Goal: Task Accomplishment & Management: Complete application form

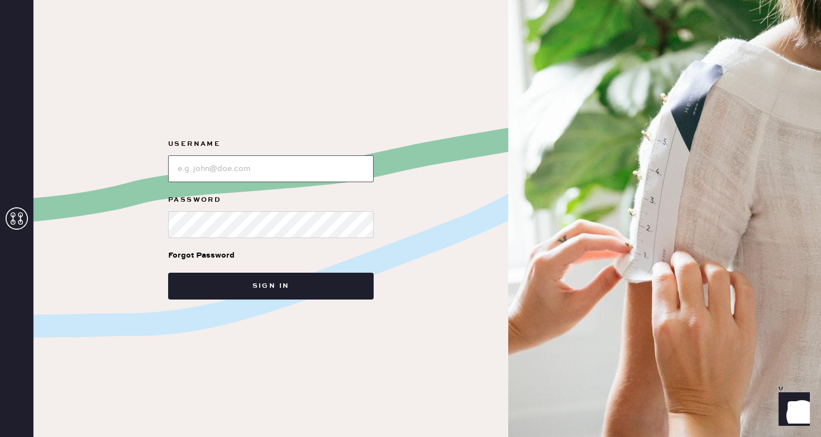
click at [293, 165] on input "loginName" at bounding box center [271, 168] width 206 height 27
type input "reformationsoho"
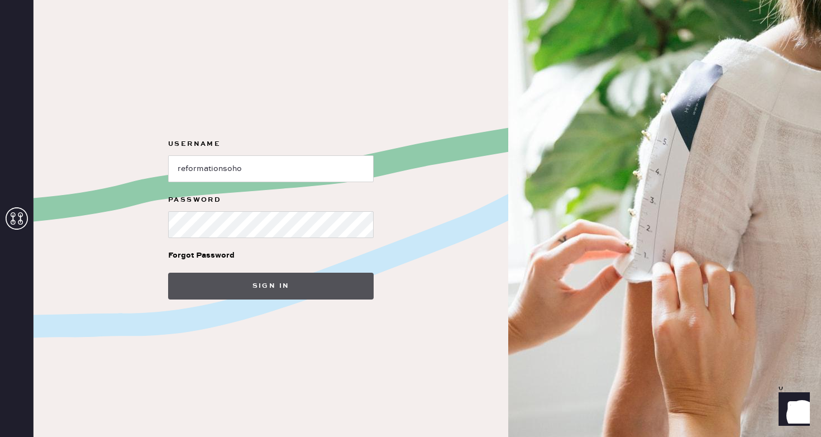
click at [284, 296] on button "Sign in" at bounding box center [271, 286] width 206 height 27
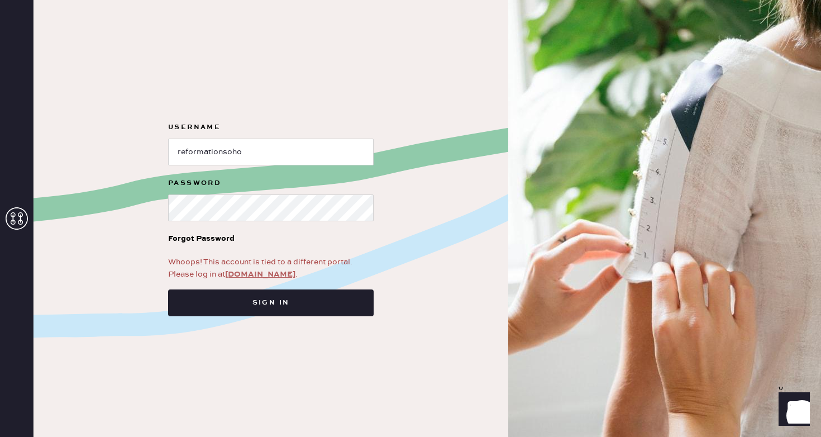
click at [266, 276] on link "app.hemster.co" at bounding box center [260, 274] width 70 height 10
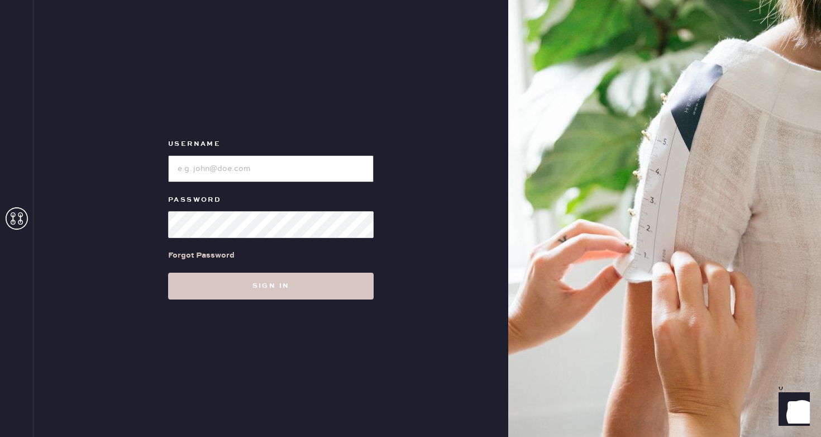
type input "reformationsoho"
click at [322, 299] on div "Username Password Forgot Password Sign in" at bounding box center [271, 218] width 475 height 437
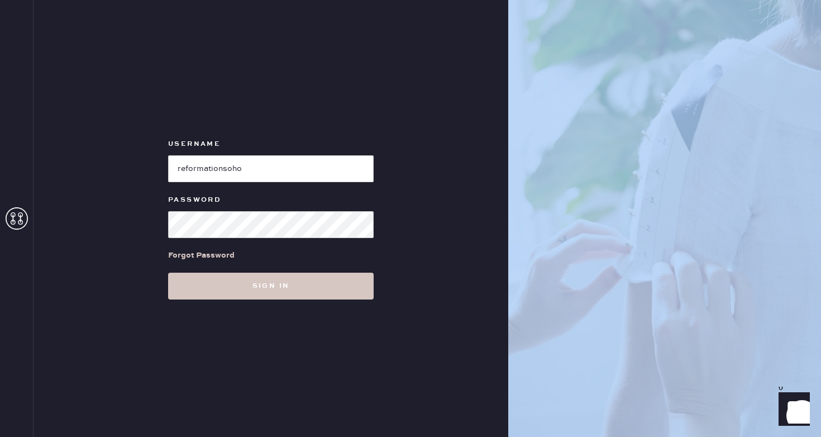
click at [322, 299] on div "Username Password Forgot Password Sign in" at bounding box center [271, 218] width 475 height 437
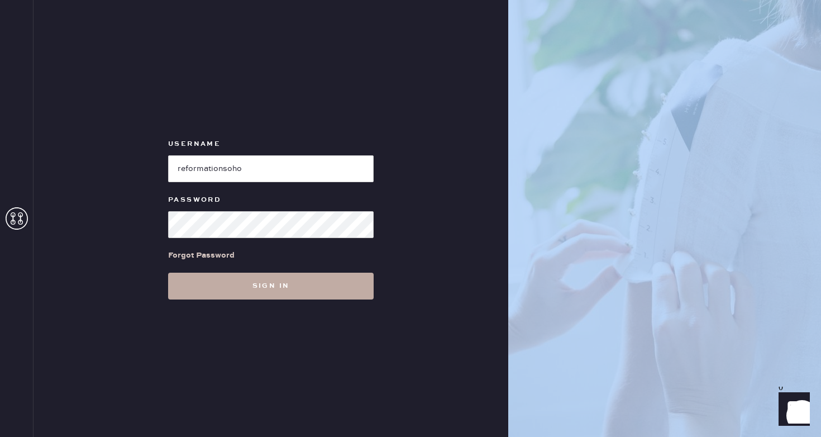
click at [332, 284] on button "Sign in" at bounding box center [271, 286] width 206 height 27
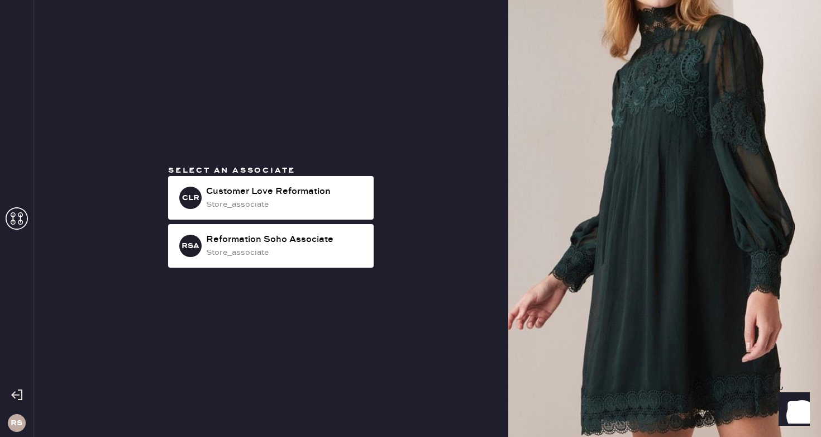
click at [331, 223] on div "Select an associate CLR Customer Love Reformation store_associate RSA Reformati…" at bounding box center [270, 218] width 223 height 107
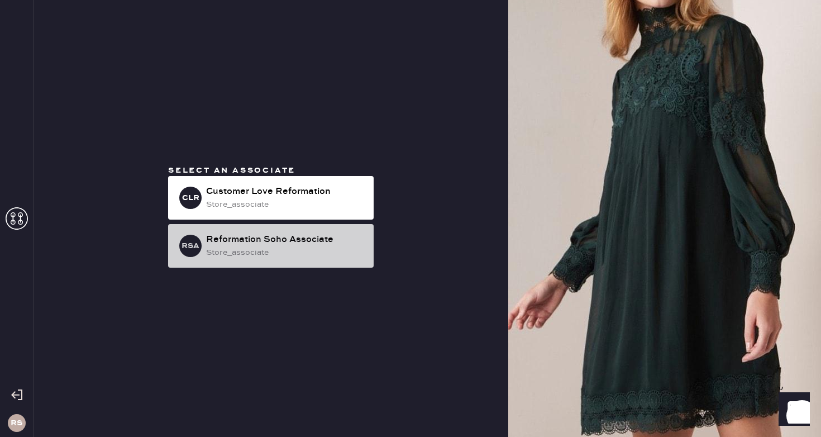
click at [330, 250] on div "store_associate" at bounding box center [285, 252] width 159 height 12
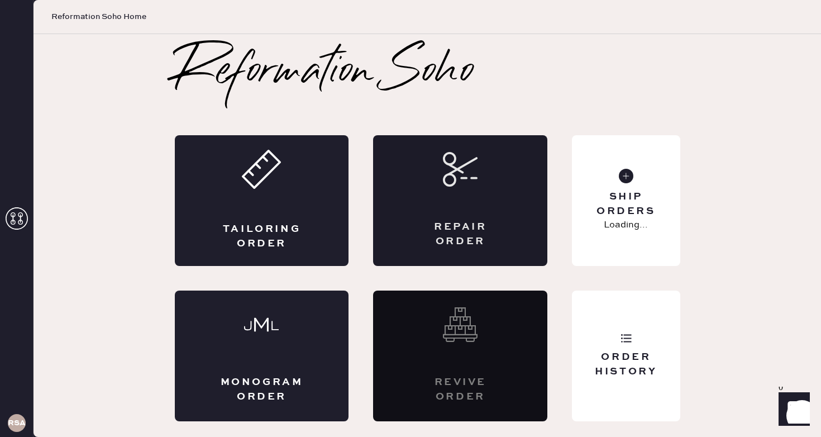
click at [449, 222] on div "Repair Order" at bounding box center [460, 234] width 85 height 28
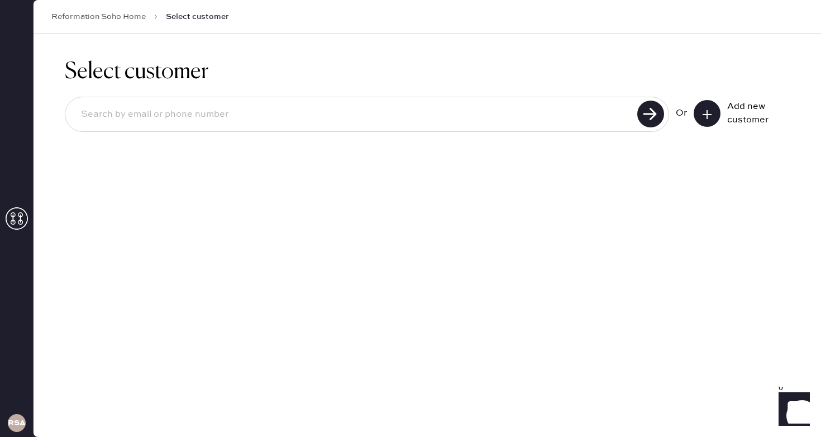
click at [705, 111] on icon at bounding box center [707, 114] width 11 height 11
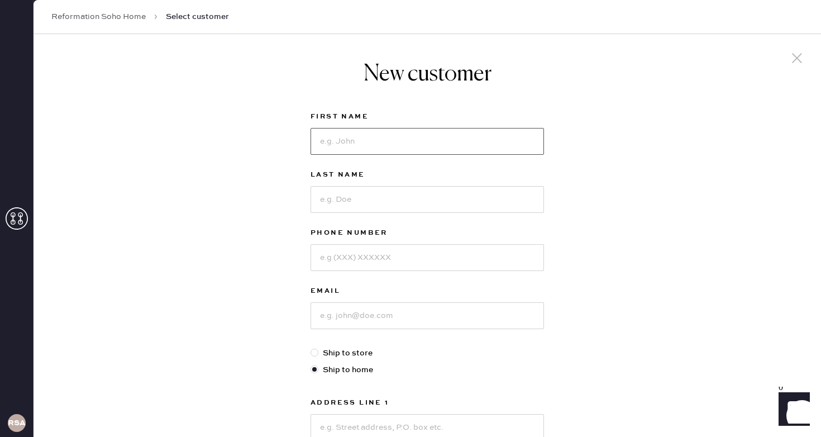
click at [494, 140] on input at bounding box center [427, 141] width 233 height 27
type input "Kayla"
type input "[PERSON_NAME]"
type input "3015005882"
click at [352, 317] on input at bounding box center [427, 315] width 233 height 27
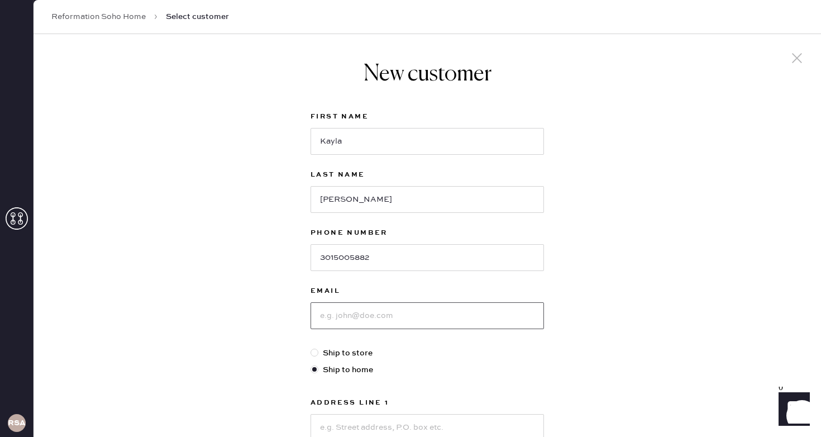
type input "k"
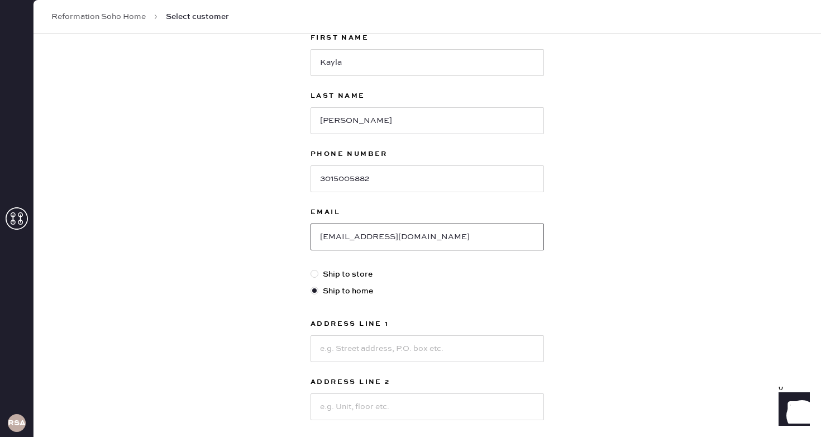
scroll to position [98, 0]
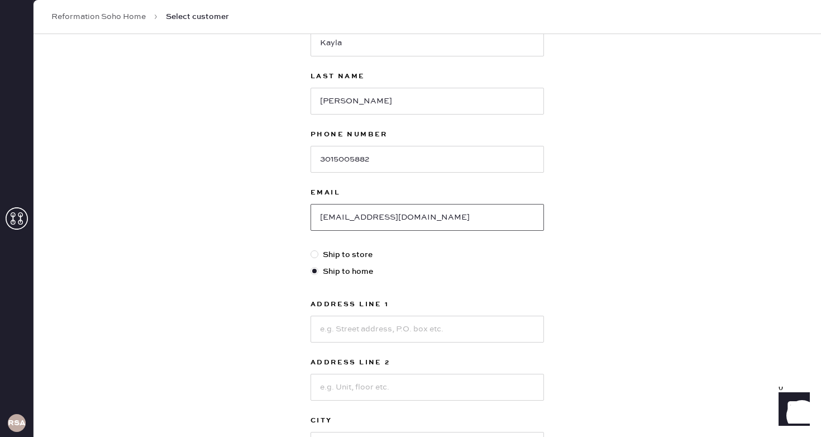
type input "[EMAIL_ADDRESS][DOMAIN_NAME]"
click at [315, 256] on div at bounding box center [315, 254] width 8 height 8
click at [311, 249] on input "Ship to store" at bounding box center [311, 249] width 1 height 1
radio input "true"
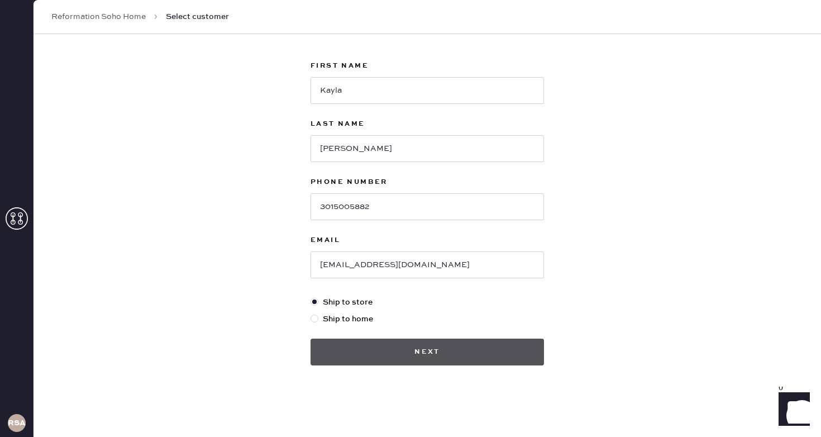
click at [451, 353] on button "Next" at bounding box center [427, 351] width 233 height 27
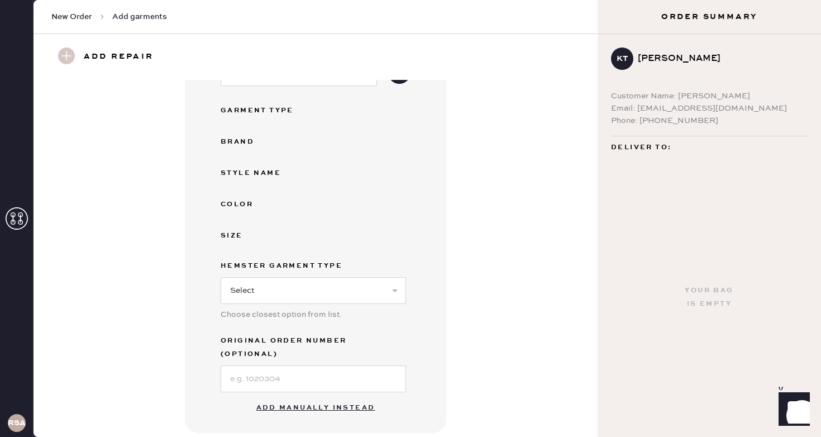
scroll to position [121, 0]
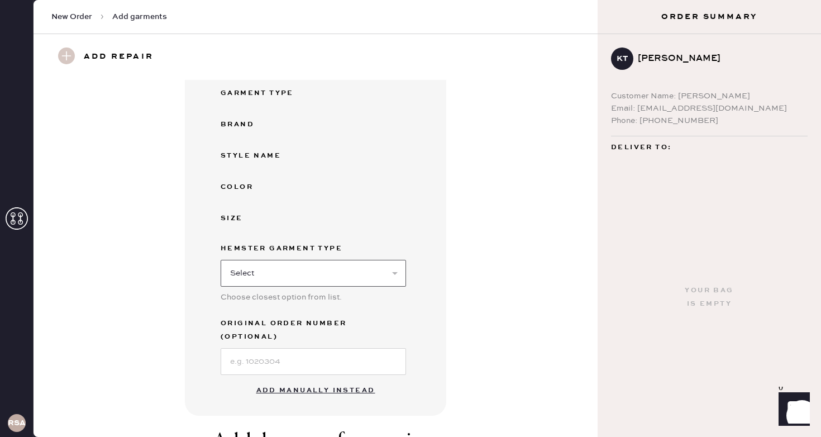
click at [344, 260] on select "Select Basic Skirt Jeans Leggings Pants Shorts Basic Sleeved Dress Basic Sleeve…" at bounding box center [313, 273] width 185 height 27
select select "4"
click at [221, 260] on select "Select Basic Skirt Jeans Leggings Pants Shorts Basic Sleeved Dress Basic Sleeve…" at bounding box center [313, 273] width 185 height 27
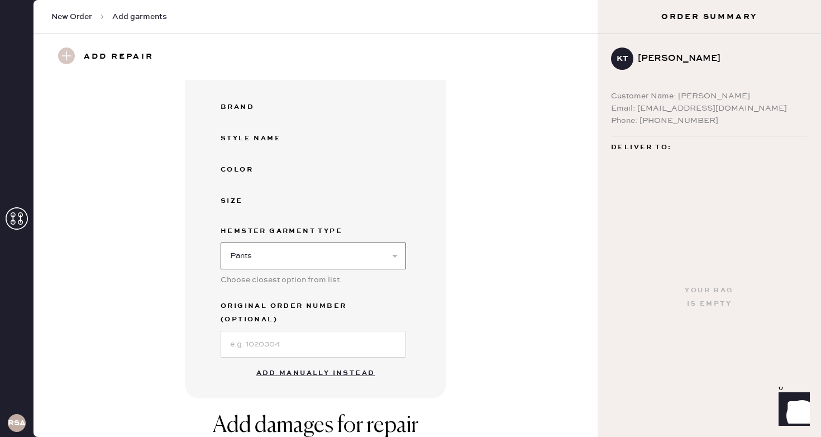
scroll to position [137, 0]
click at [305, 363] on button "Add manually instead" at bounding box center [316, 374] width 132 height 22
select select "4"
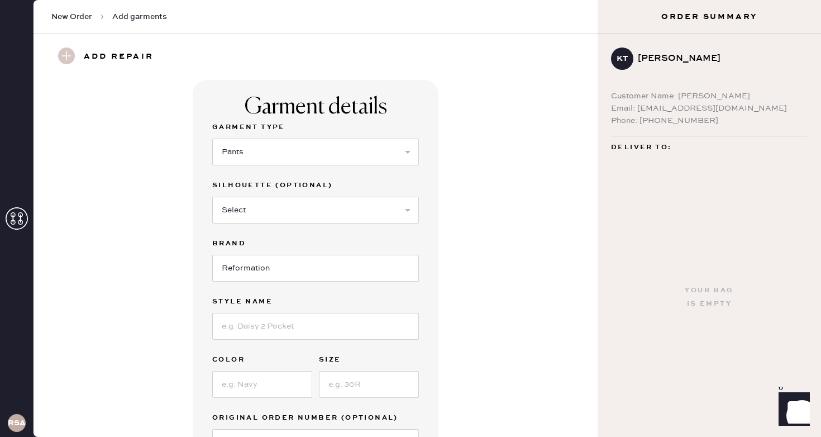
scroll to position [2, 0]
click at [334, 155] on select "Select Basic Skirt Jeans Leggings Pants Shorts Basic Sleeved Dress Basic Sleeve…" at bounding box center [315, 149] width 207 height 27
click at [212, 136] on select "Select Basic Skirt Jeans Leggings Pants Shorts Basic Sleeved Dress Basic Sleeve…" at bounding box center [315, 149] width 207 height 27
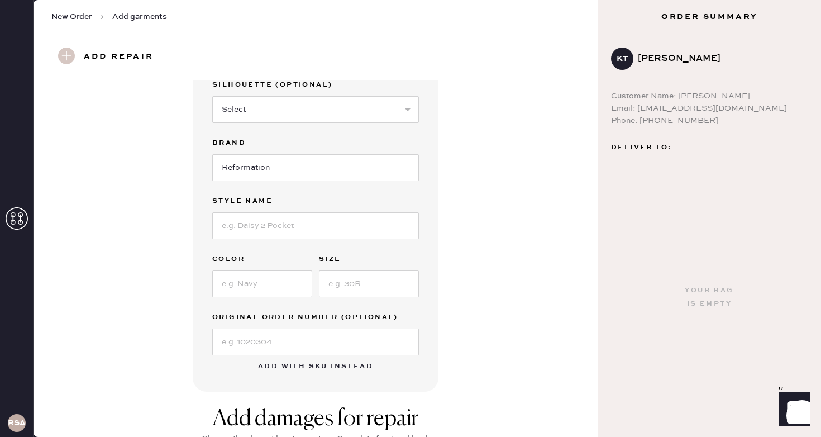
scroll to position [102, 0]
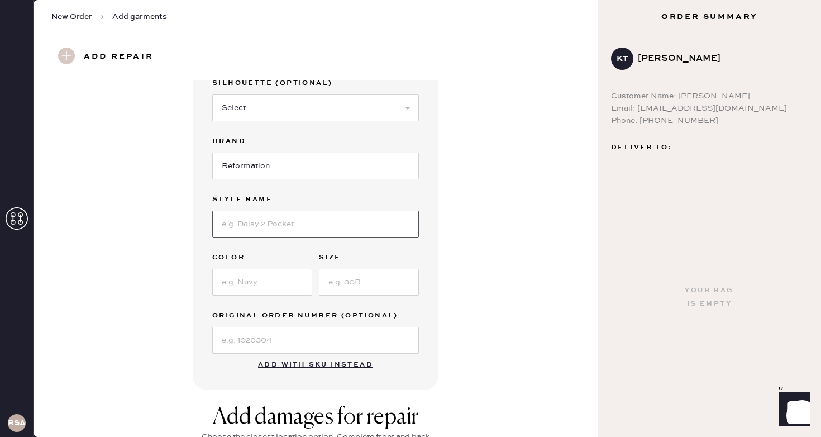
click at [324, 215] on input at bounding box center [315, 224] width 207 height 27
type input "Vida low rise"
click at [279, 269] on input at bounding box center [262, 282] width 100 height 27
type input "black"
click at [382, 283] on input at bounding box center [369, 282] width 100 height 27
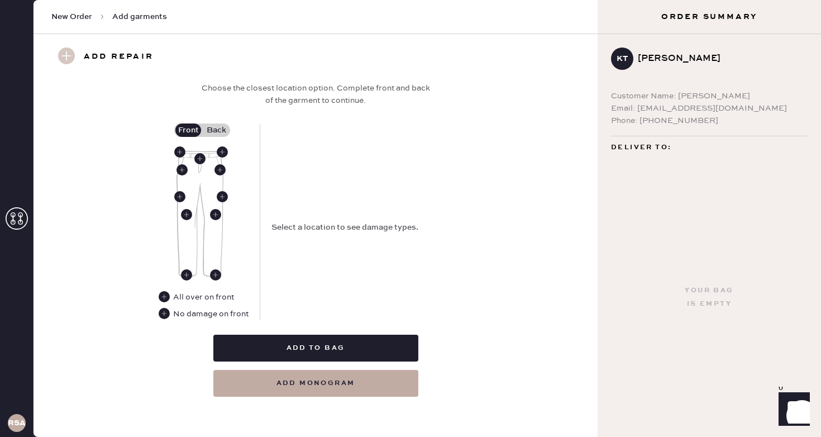
scroll to position [449, 0]
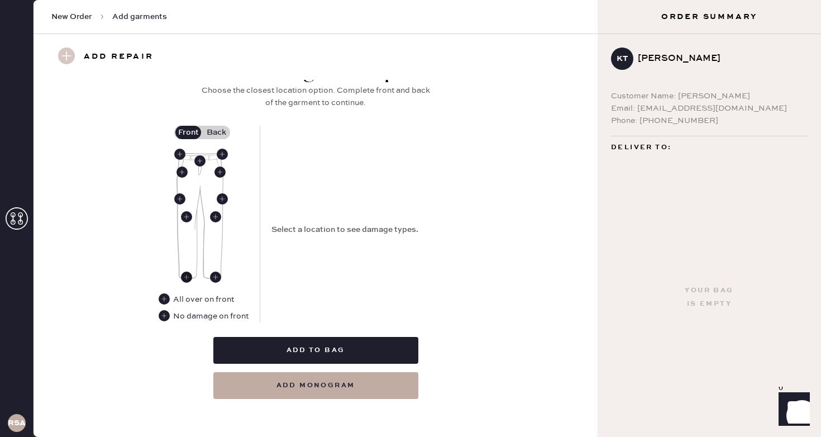
type input "2P"
click at [187, 280] on use at bounding box center [186, 276] width 11 height 11
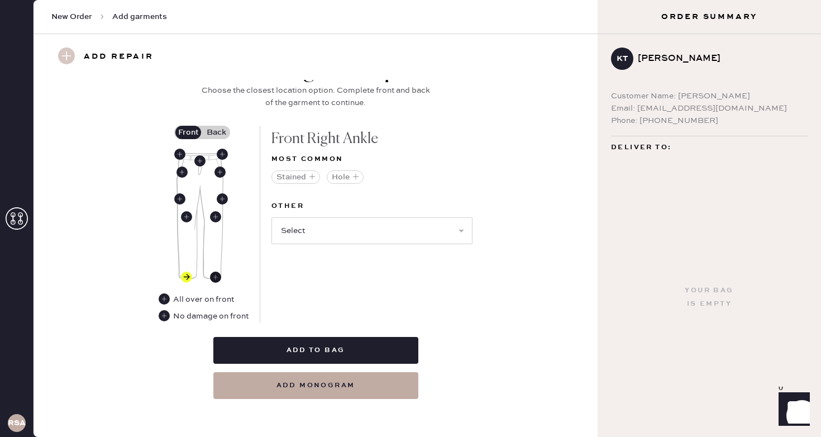
click at [213, 281] on use at bounding box center [215, 276] width 11 height 11
click at [375, 226] on select "Select Broken / Ripped Hem Broken Beads Broken Belt Loop Broken Button Broken E…" at bounding box center [371, 230] width 201 height 27
click at [384, 227] on select "Select Broken / Ripped Hem Broken Beads Broken Belt Loop Broken Button Broken E…" at bounding box center [371, 230] width 201 height 27
select select "1706"
click at [271, 217] on select "Select Broken / Ripped Hem Broken Beads Broken Belt Loop Broken Button Broken E…" at bounding box center [371, 230] width 201 height 27
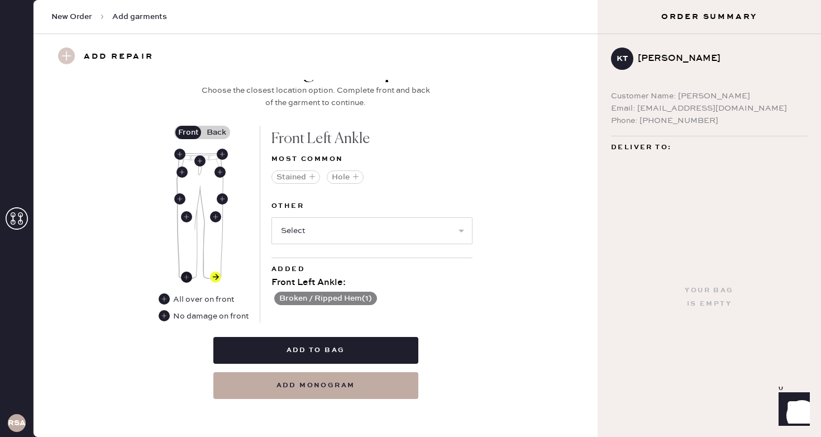
click at [186, 281] on use at bounding box center [186, 276] width 11 height 11
click at [382, 231] on select "Select Broken / Ripped Hem Broken Beads Broken Belt Loop Broken Button Broken E…" at bounding box center [371, 230] width 201 height 27
select select "1706"
click at [271, 217] on select "Select Broken / Ripped Hem Broken Beads Broken Belt Loop Broken Button Broken E…" at bounding box center [371, 230] width 201 height 27
select select
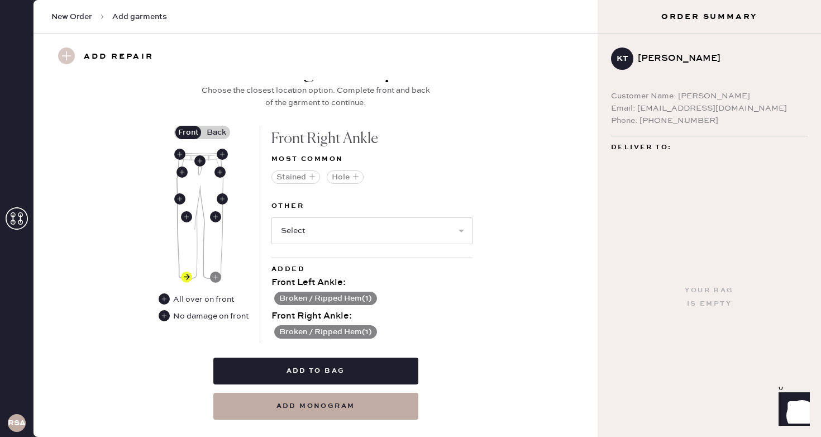
click at [218, 128] on label "Back" at bounding box center [216, 132] width 28 height 13
click at [216, 132] on input "Back" at bounding box center [216, 132] width 0 height 0
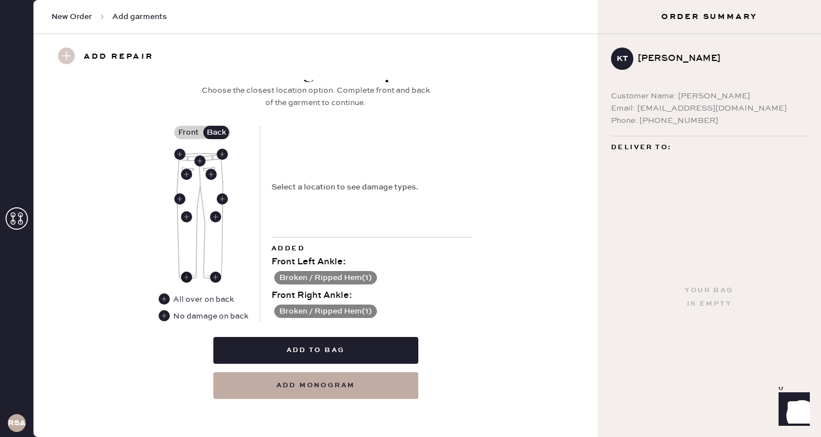
click at [187, 277] on use at bounding box center [186, 276] width 11 height 11
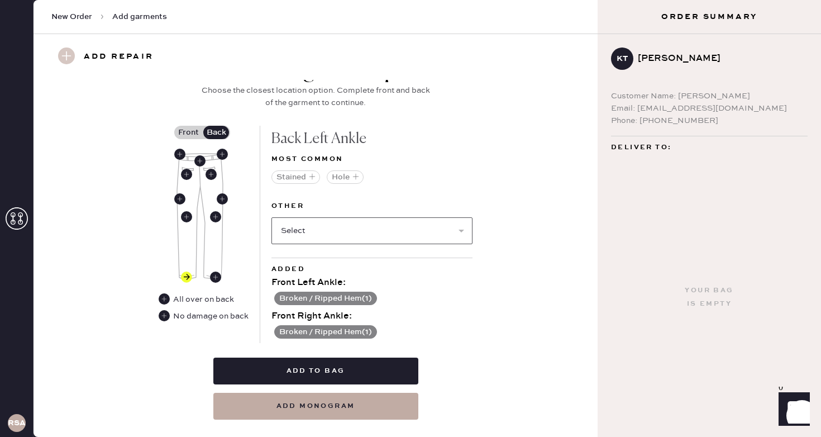
click at [309, 233] on select "Select Broken / Ripped Hem Broken Beads Broken Belt Loop Broken Button Broken E…" at bounding box center [371, 230] width 201 height 27
select select "1706"
click at [271, 217] on select "Select Broken / Ripped Hem Broken Beads Broken Belt Loop Broken Button Broken E…" at bounding box center [371, 230] width 201 height 27
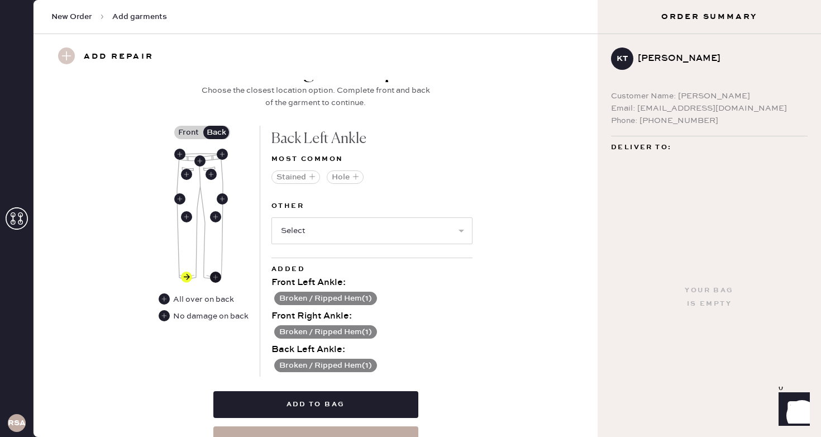
click at [213, 278] on use at bounding box center [215, 276] width 11 height 11
click at [367, 227] on select "Select Broken / Ripped Hem Broken Beads Broken Belt Loop Broken Button Broken E…" at bounding box center [371, 230] width 201 height 27
select select "1706"
click at [271, 217] on select "Select Broken / Ripped Hem Broken Beads Broken Belt Loop Broken Button Broken E…" at bounding box center [371, 230] width 201 height 27
select select
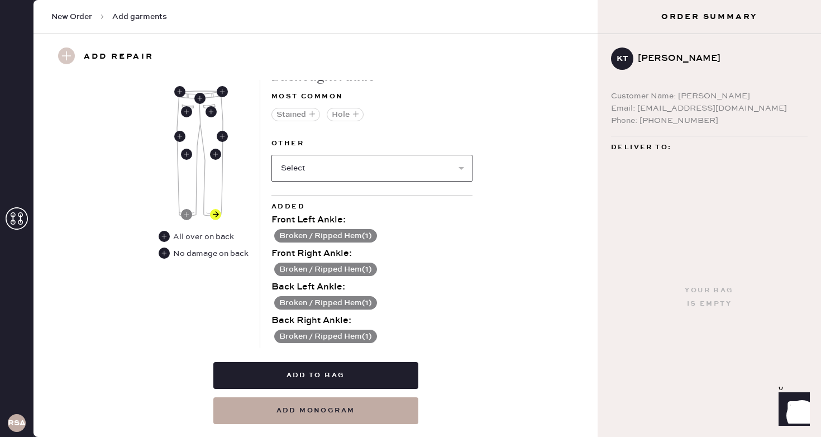
scroll to position [515, 0]
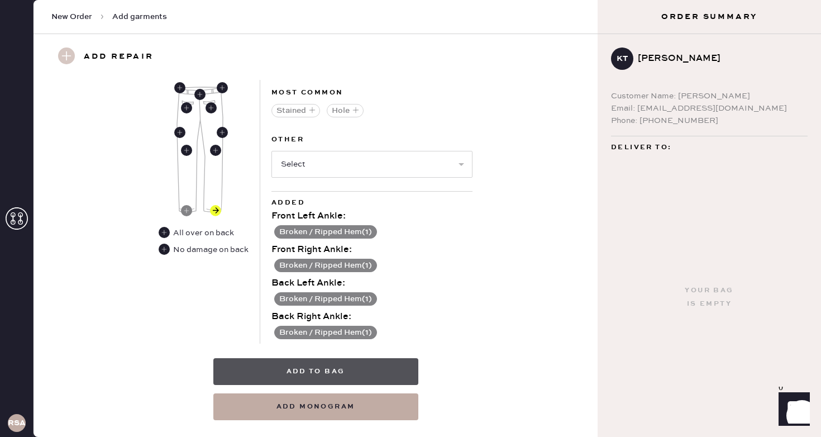
click at [383, 369] on button "Add to bag" at bounding box center [315, 371] width 205 height 27
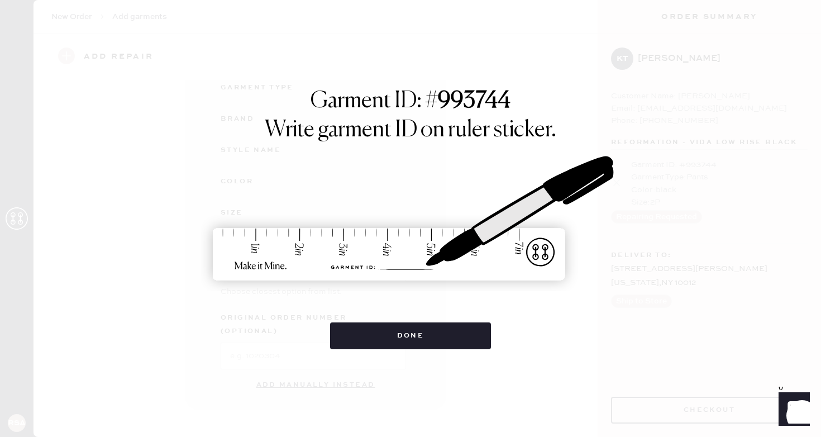
scroll to position [113, 0]
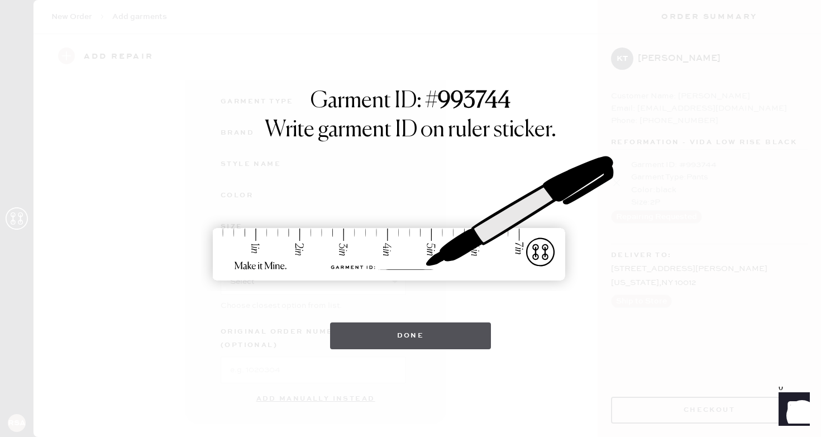
click at [395, 341] on button "Done" at bounding box center [410, 335] width 161 height 27
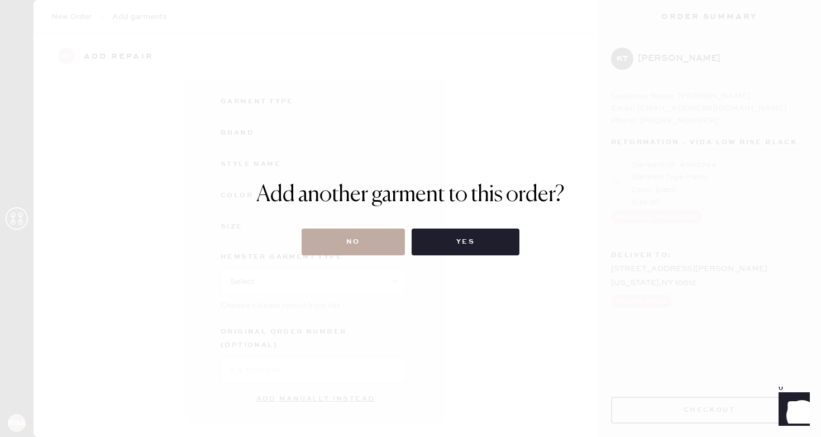
click at [358, 233] on button "No" at bounding box center [353, 241] width 103 height 27
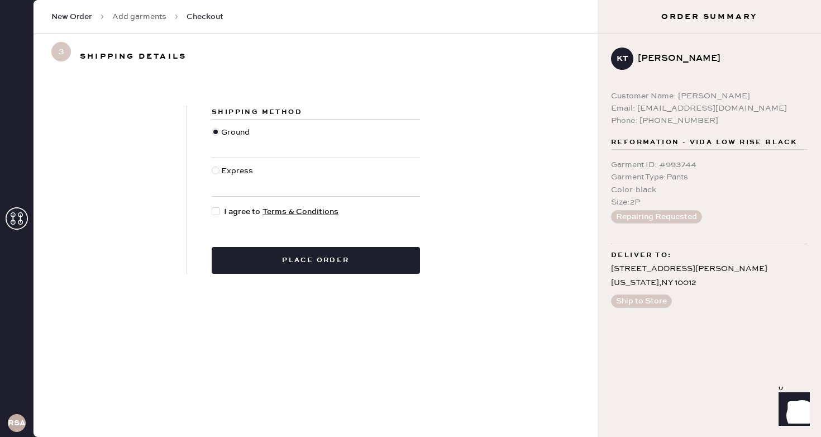
click at [224, 216] on span "I agree to Terms & Conditions" at bounding box center [281, 212] width 115 height 12
click at [212, 206] on input "I agree to Terms & Conditions" at bounding box center [212, 206] width 1 height 1
checkbox input "true"
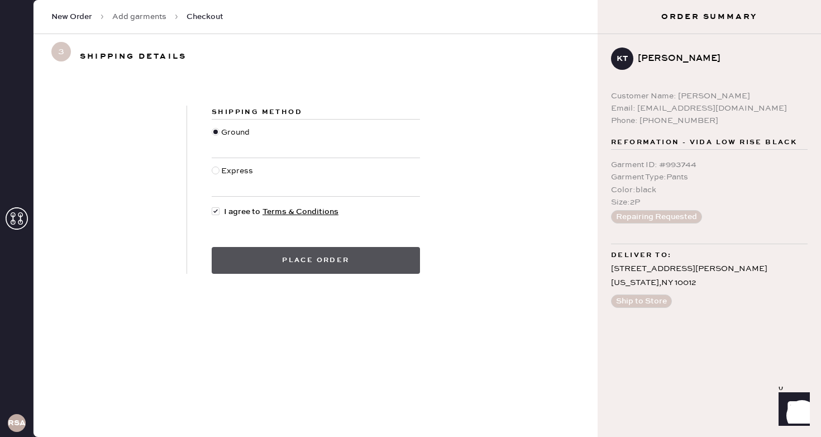
click at [256, 258] on button "Place order" at bounding box center [316, 260] width 208 height 27
